Goal: Check status: Check status

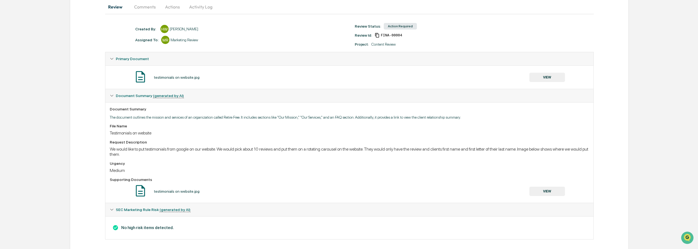
scroll to position [60, 0]
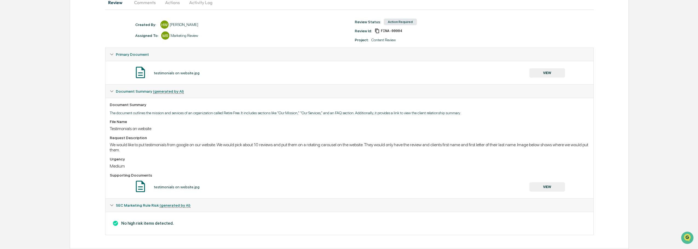
click at [545, 188] on button "VIEW" at bounding box center [547, 187] width 36 height 9
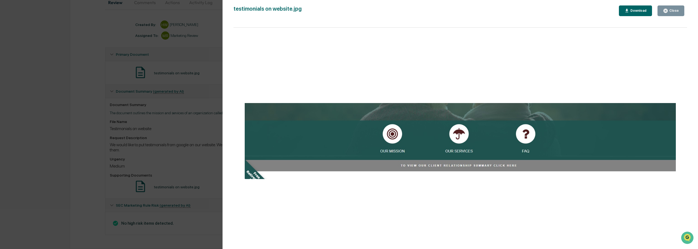
click at [52, 112] on div "Version History [DATE] 06:58 PM [PERSON_NAME] testimonials on website.jpg Close…" at bounding box center [349, 124] width 698 height 249
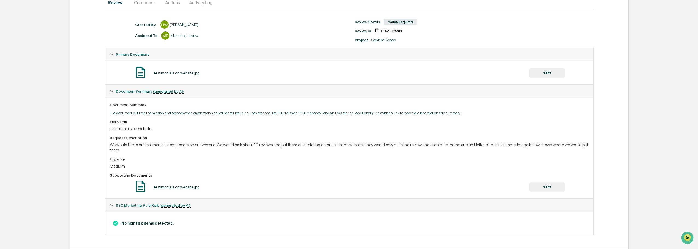
click at [176, 189] on div "testimonials on website.jpg" at bounding box center [176, 187] width 45 height 4
click at [177, 186] on div "testimonials on website.jpg" at bounding box center [176, 187] width 45 height 4
click at [142, 187] on img at bounding box center [141, 187] width 14 height 14
click at [554, 189] on button "VIEW" at bounding box center [547, 187] width 36 height 9
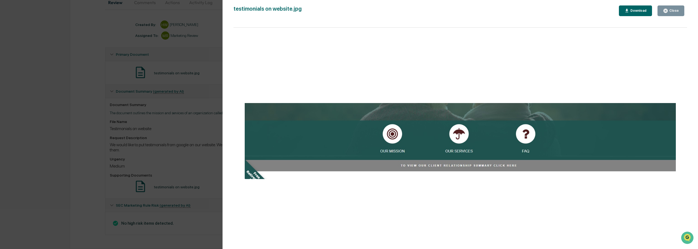
click at [130, 94] on div "Version History [DATE] 06:58 PM [PERSON_NAME] testimonials on website.jpg Close…" at bounding box center [349, 124] width 698 height 249
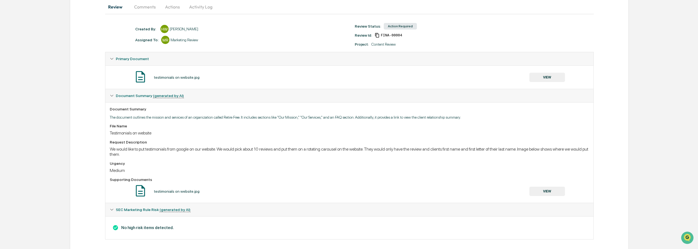
scroll to position [0, 0]
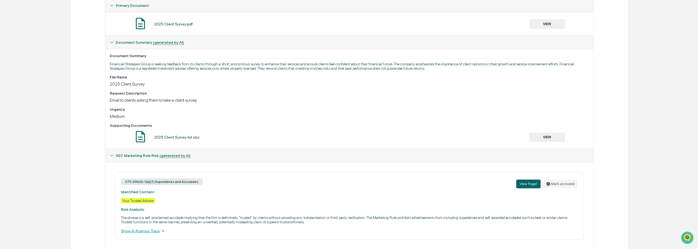
scroll to position [124, 0]
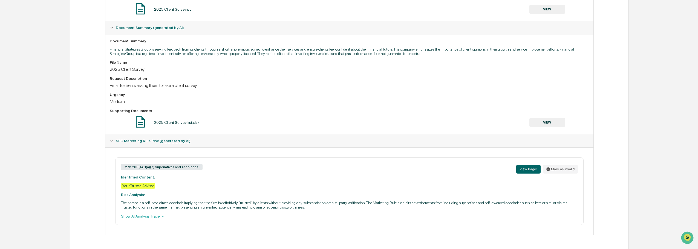
click at [160, 218] on icon at bounding box center [163, 216] width 6 height 6
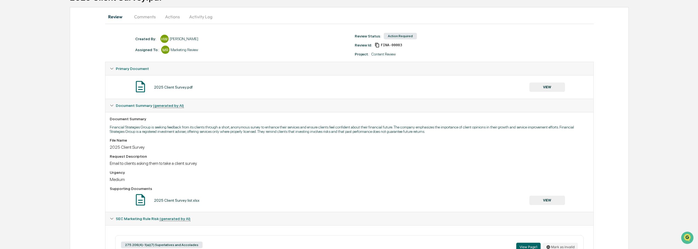
scroll to position [39, 0]
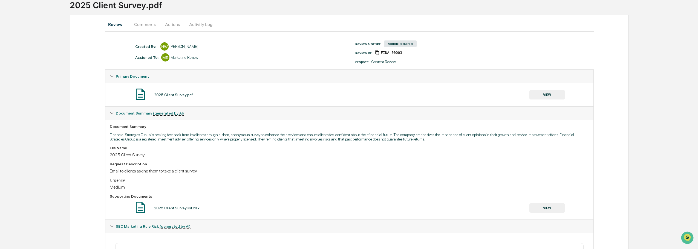
click at [140, 207] on img at bounding box center [141, 208] width 14 height 14
click at [554, 207] on button "VIEW" at bounding box center [547, 208] width 36 height 9
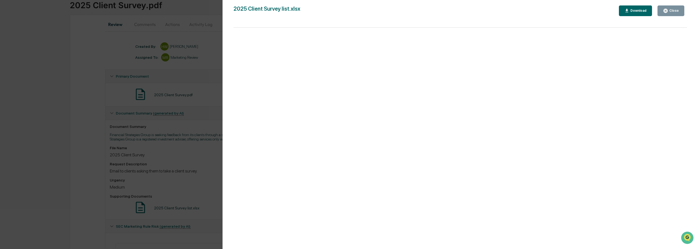
click at [89, 44] on div "Version History 10/03/2025, 05:40 PM Haley Winans 2025 Client Survey list.xlsx …" at bounding box center [349, 124] width 698 height 249
